Goal: Task Accomplishment & Management: Use online tool/utility

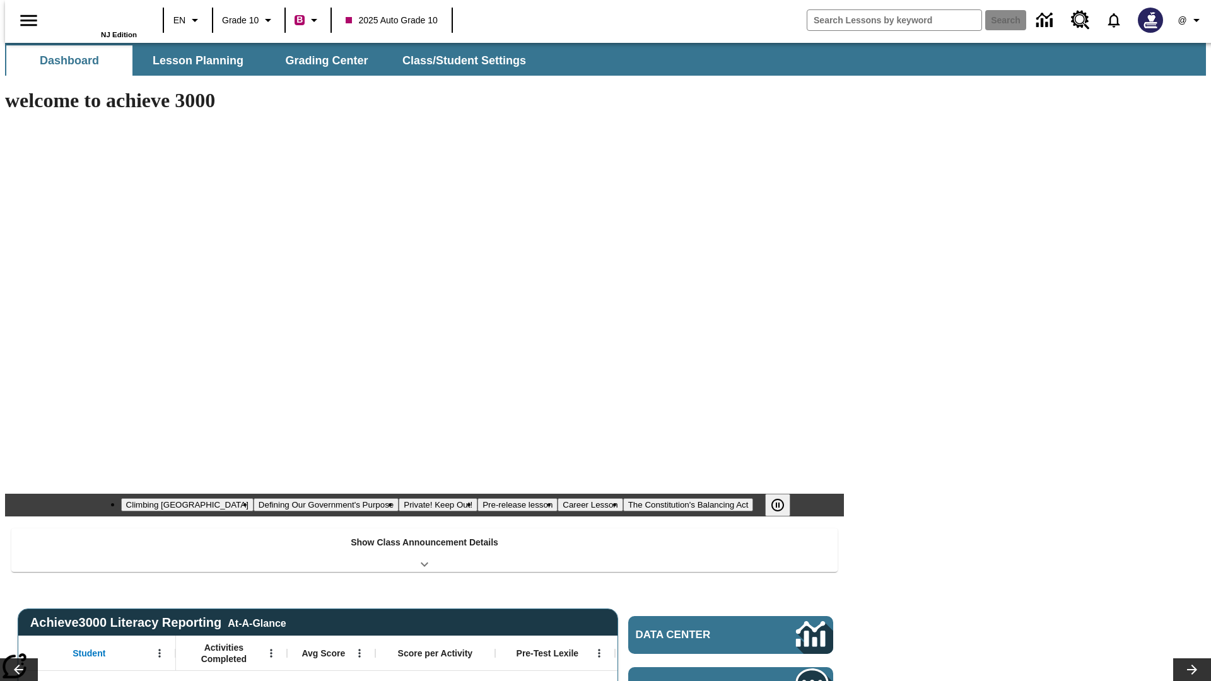
type input "-1"
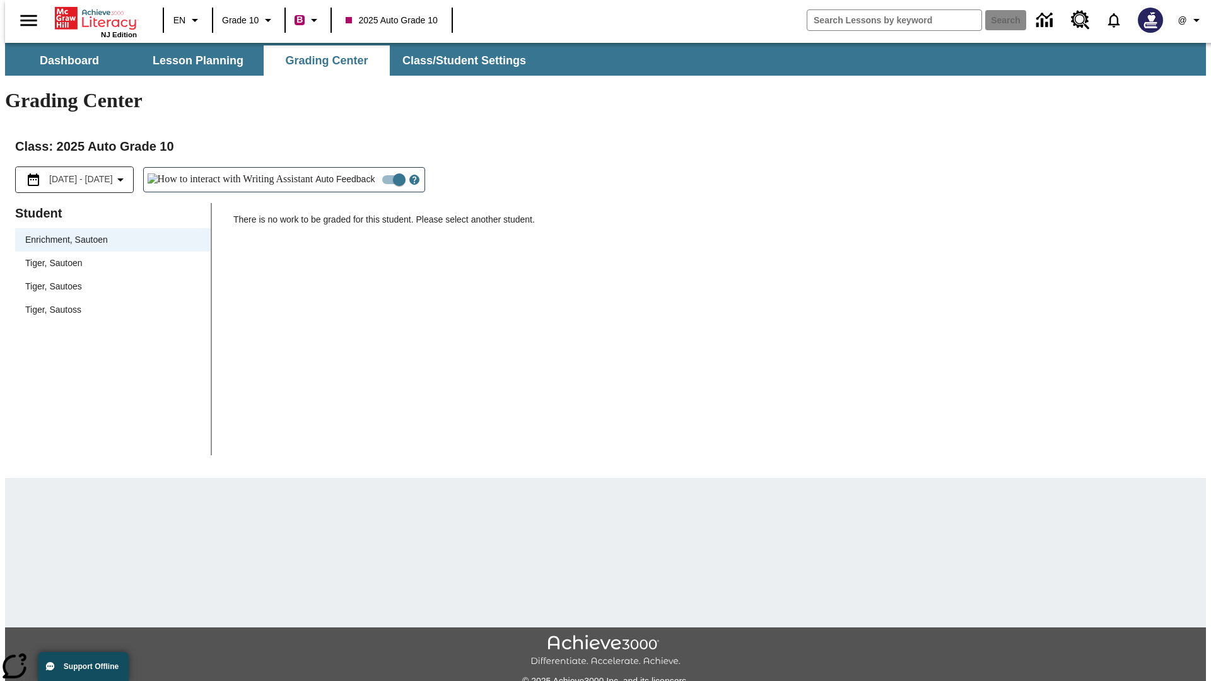
click at [108, 257] on div "Tiger, Sautoen" at bounding box center [112, 263] width 175 height 13
click at [412, 177] on icon "Open Help for Writing Assistant" at bounding box center [414, 180] width 4 height 7
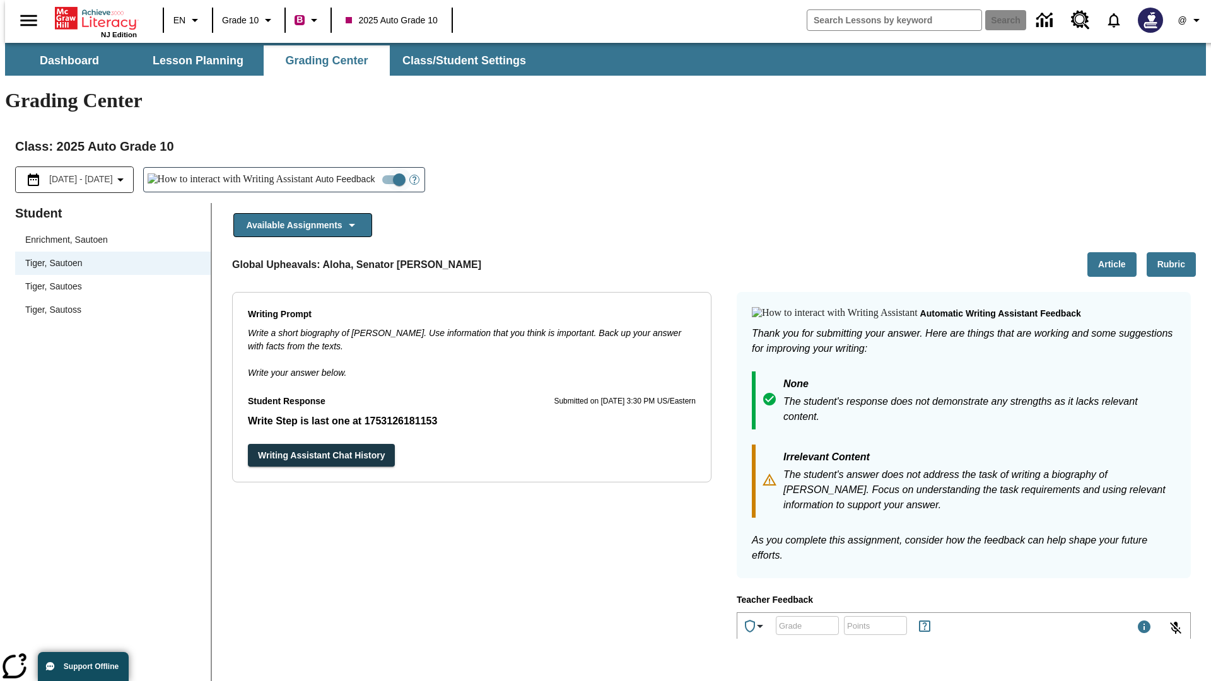
click at [363, 168] on input "Auto Feedback" at bounding box center [399, 180] width 72 height 24
checkbox input "false"
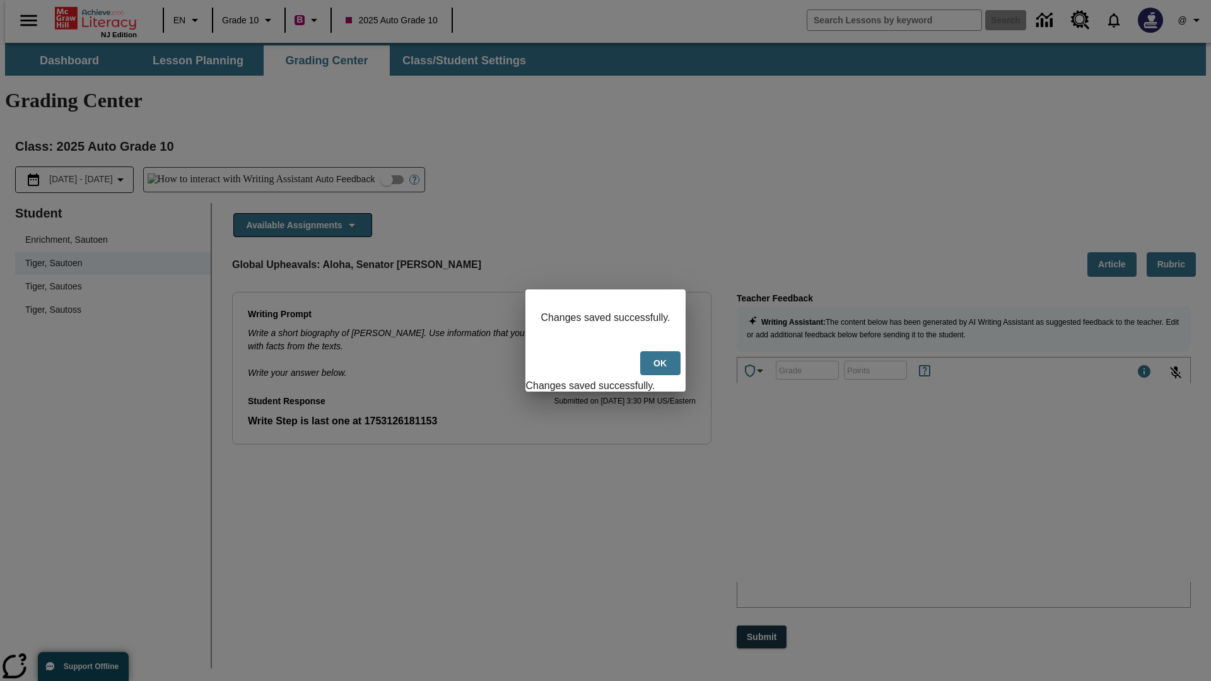
click at [661, 370] on button "Ok" at bounding box center [660, 363] width 40 height 25
